Goal: Book appointment/travel/reservation

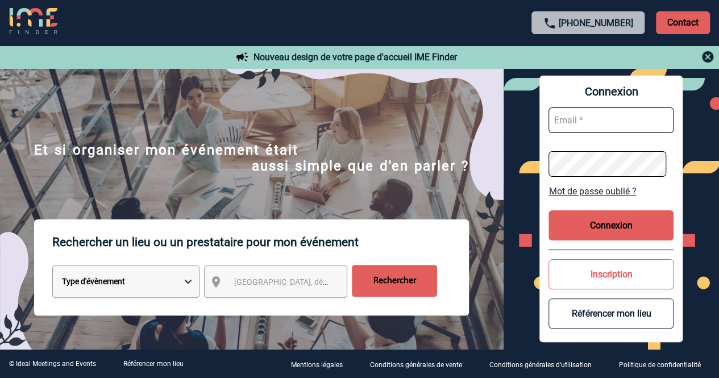
scroll to position [7, 0]
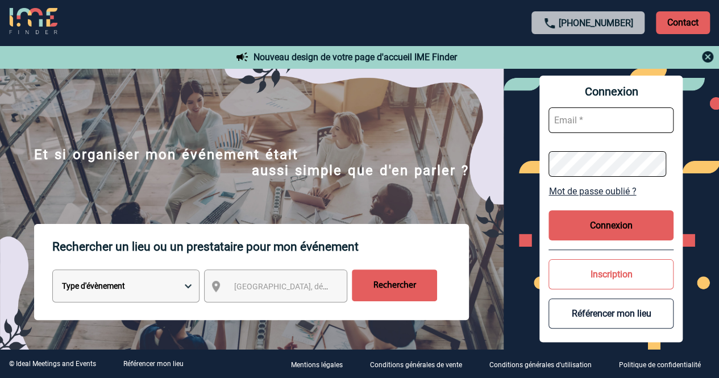
click at [577, 127] on input "text" at bounding box center [610, 120] width 125 height 26
paste input "beaumax@hilti.com"
type input "beaumax@hilti.com"
click at [585, 234] on button "Connexion" at bounding box center [610, 225] width 125 height 30
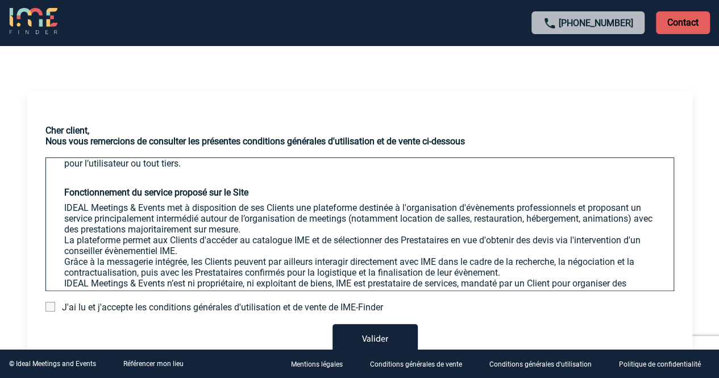
scroll to position [218, 0]
click at [393, 340] on button "Valider" at bounding box center [374, 340] width 85 height 32
click at [81, 314] on form "J'ai lu et j'accepte les conditions générales d'utilisation et de vente de IME-…" at bounding box center [359, 329] width 628 height 54
click at [51, 305] on span at bounding box center [50, 307] width 10 height 10
click at [0, 0] on input "checkbox" at bounding box center [0, 0] width 0 height 0
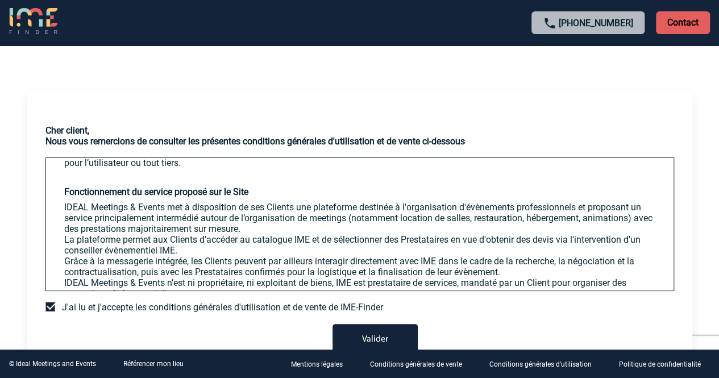
click at [361, 330] on button "Valider" at bounding box center [374, 340] width 85 height 32
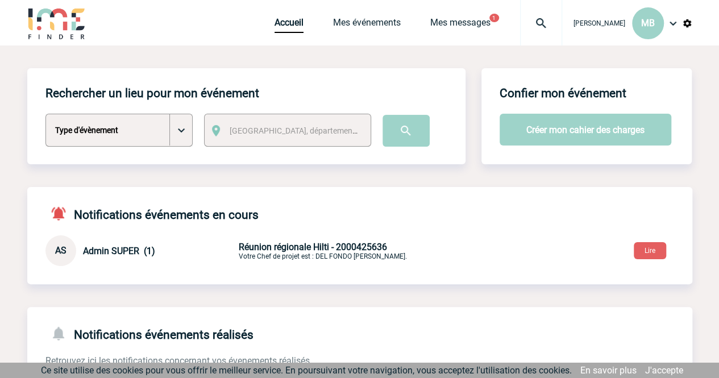
click at [173, 123] on select "Type d'évènement Séminaire avec nuitée Séminaire sans nuitée Repas de groupe Te…" at bounding box center [118, 130] width 147 height 33
select select "6"
click at [45, 114] on select "Type d'évènement Séminaire avec nuitée Séminaire sans nuitée Repas de groupe Te…" at bounding box center [118, 130] width 147 height 33
click at [278, 119] on div "Ville, département, région..." at bounding box center [287, 130] width 167 height 33
click at [277, 124] on span "Ville, département, région..." at bounding box center [297, 131] width 144 height 16
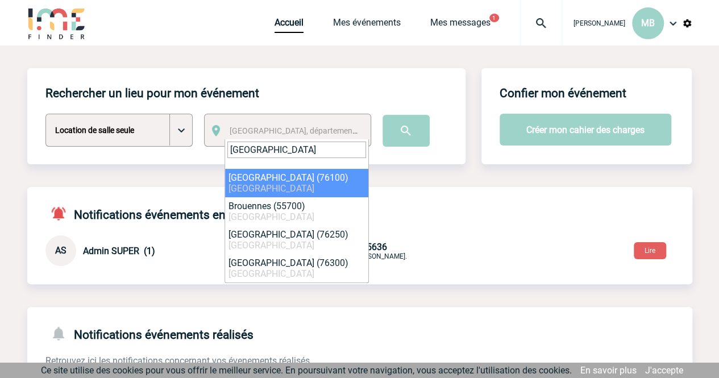
type input "ROUEN"
select select "14516"
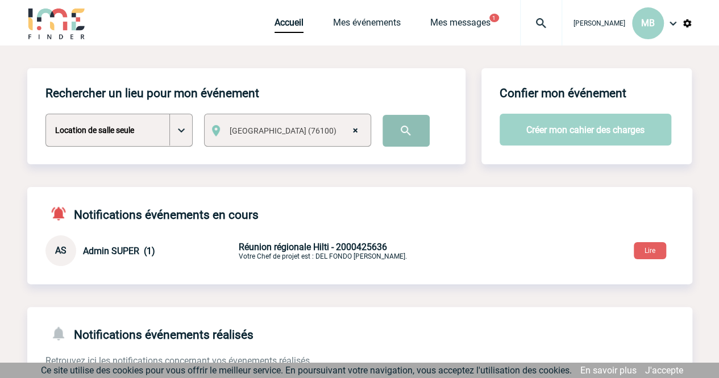
click at [420, 138] on input "image" at bounding box center [405, 131] width 47 height 32
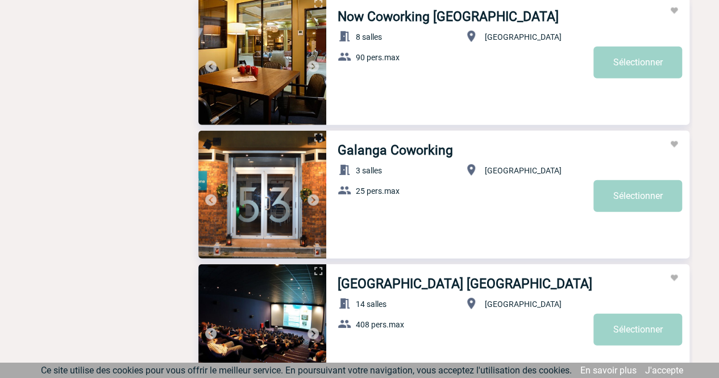
scroll to position [1480, 0]
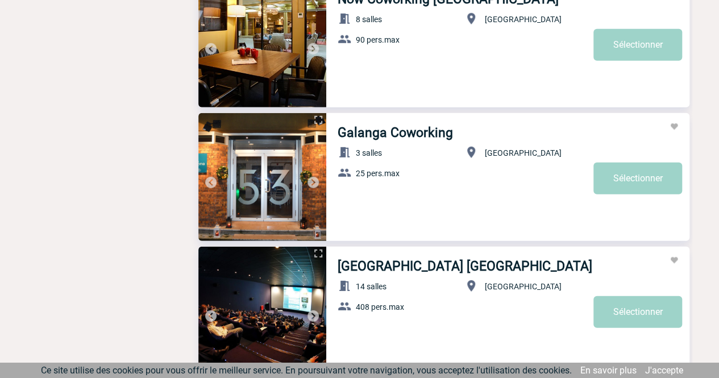
click at [401, 135] on link "Galanga Coworking" at bounding box center [395, 132] width 115 height 15
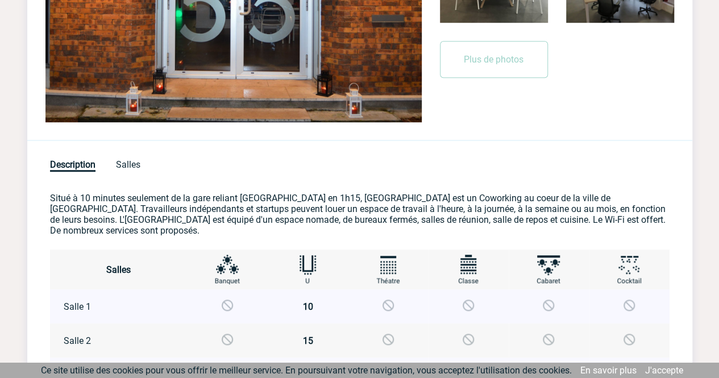
scroll to position [556, 0]
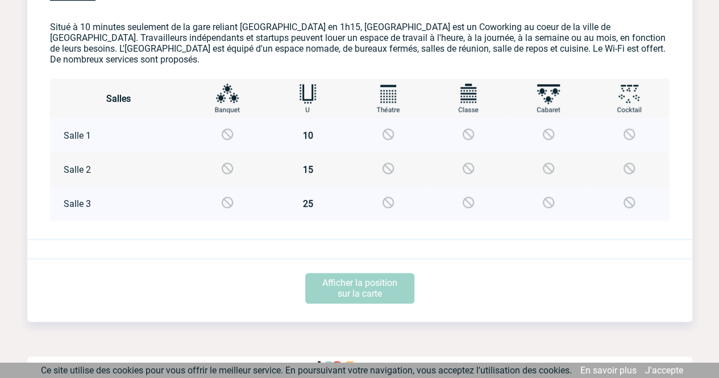
click at [306, 126] on td "10" at bounding box center [308, 135] width 80 height 34
click at [380, 273] on p "Afficher la position sur la carte" at bounding box center [359, 288] width 109 height 31
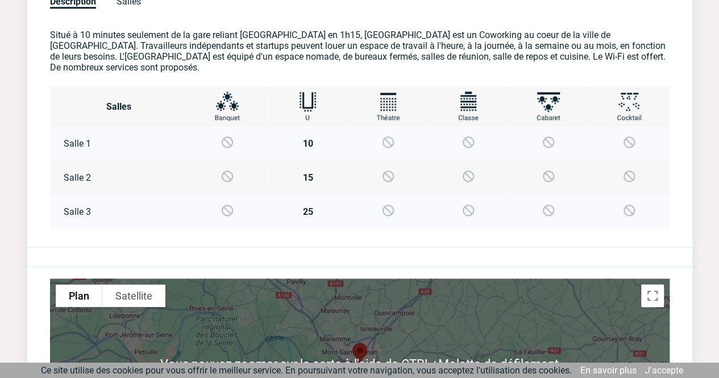
scroll to position [526, 0]
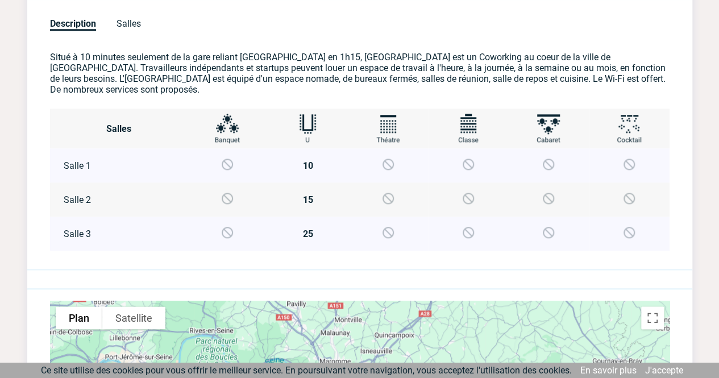
click at [306, 115] on img at bounding box center [308, 127] width 32 height 32
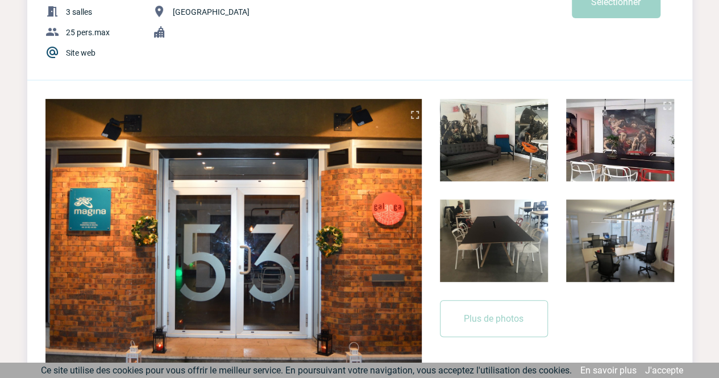
scroll to position [0, 0]
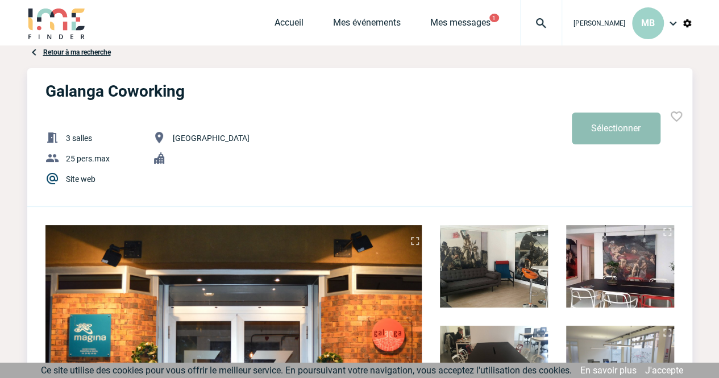
click at [594, 138] on button "Sélectionner" at bounding box center [616, 129] width 89 height 32
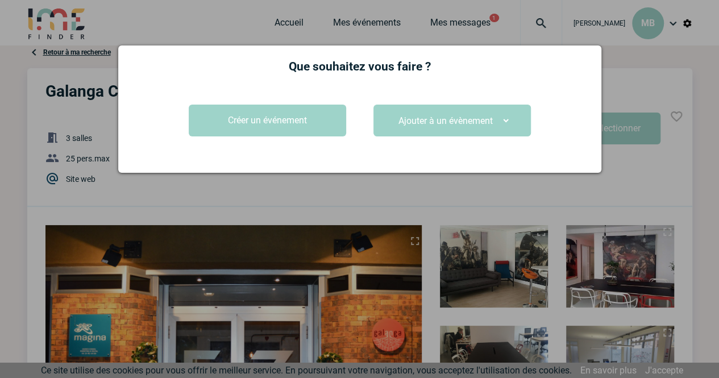
click at [239, 32] on div at bounding box center [359, 189] width 719 height 378
